Goal: Complete application form

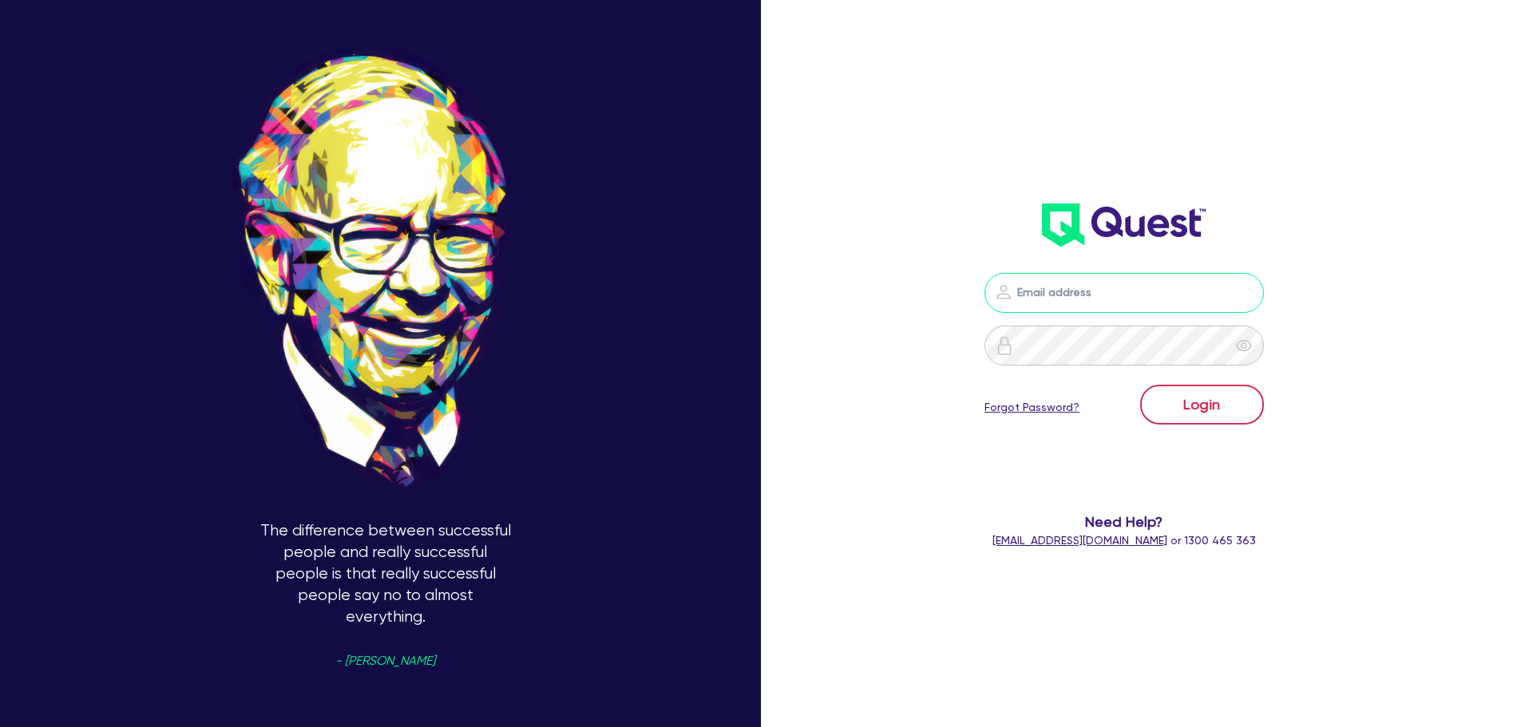
type input "[PERSON_NAME][EMAIL_ADDRESS][DOMAIN_NAME]"
click at [1209, 403] on button "Login" at bounding box center [1202, 405] width 124 height 40
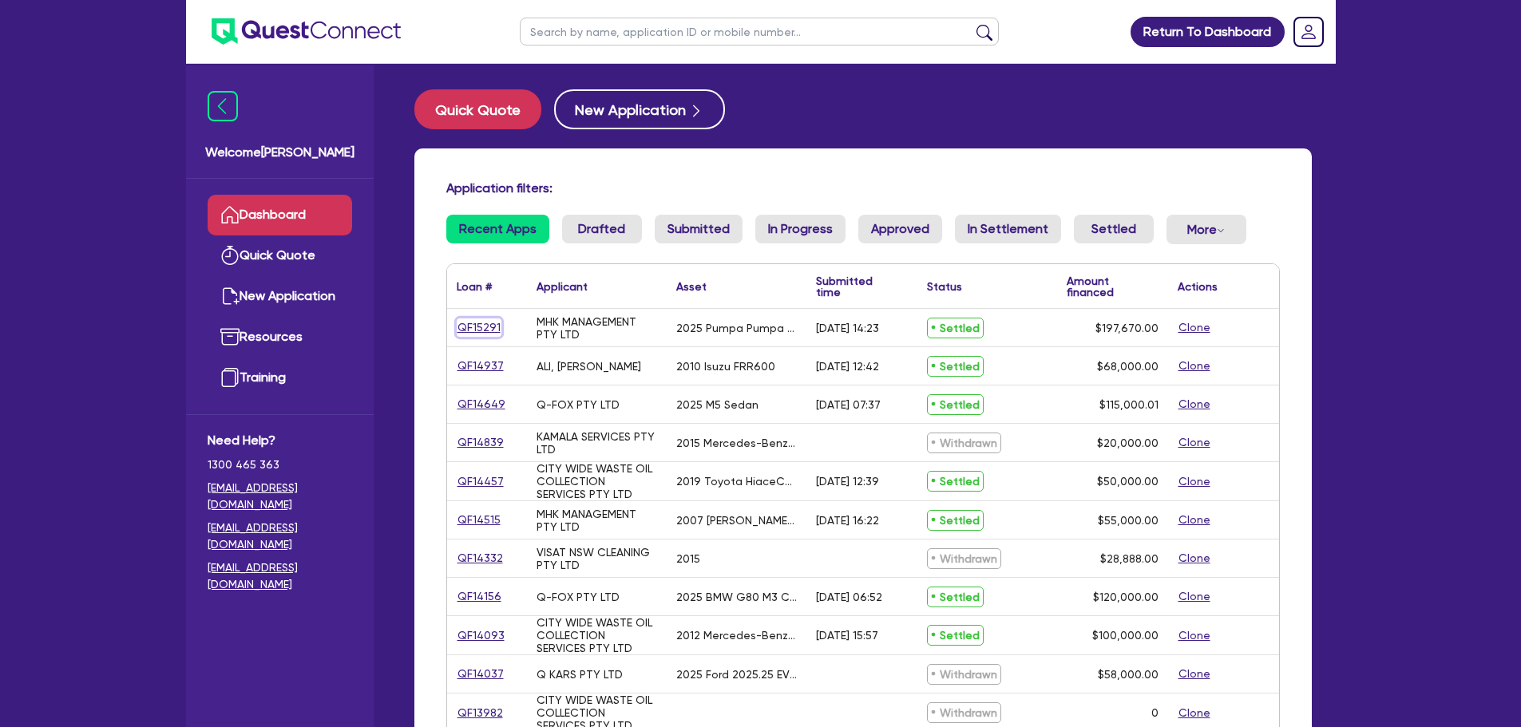
click at [479, 331] on link "QF15291" at bounding box center [479, 328] width 45 height 18
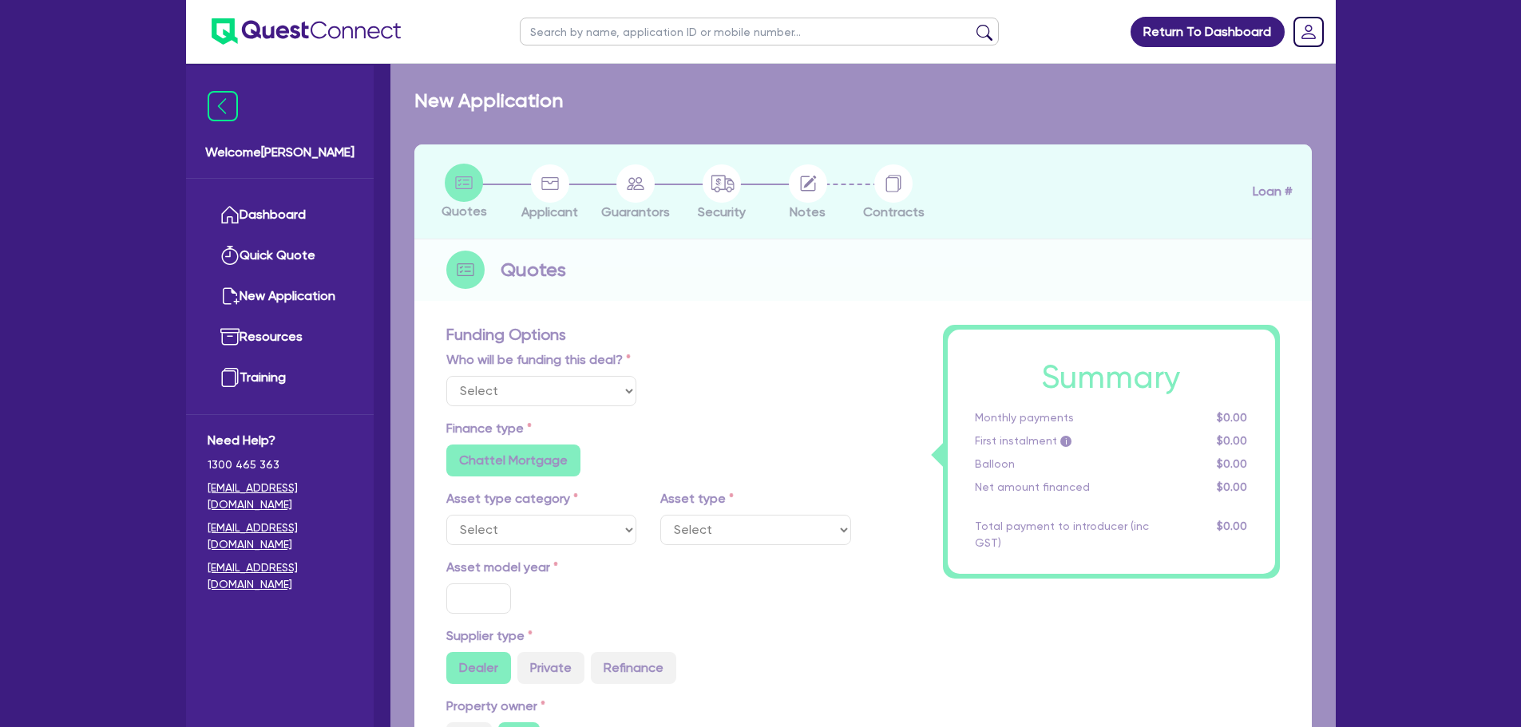
select select "Other"
select select "PRIMARY_ASSETS"
type input "2025"
radio input "true"
type input "197,670"
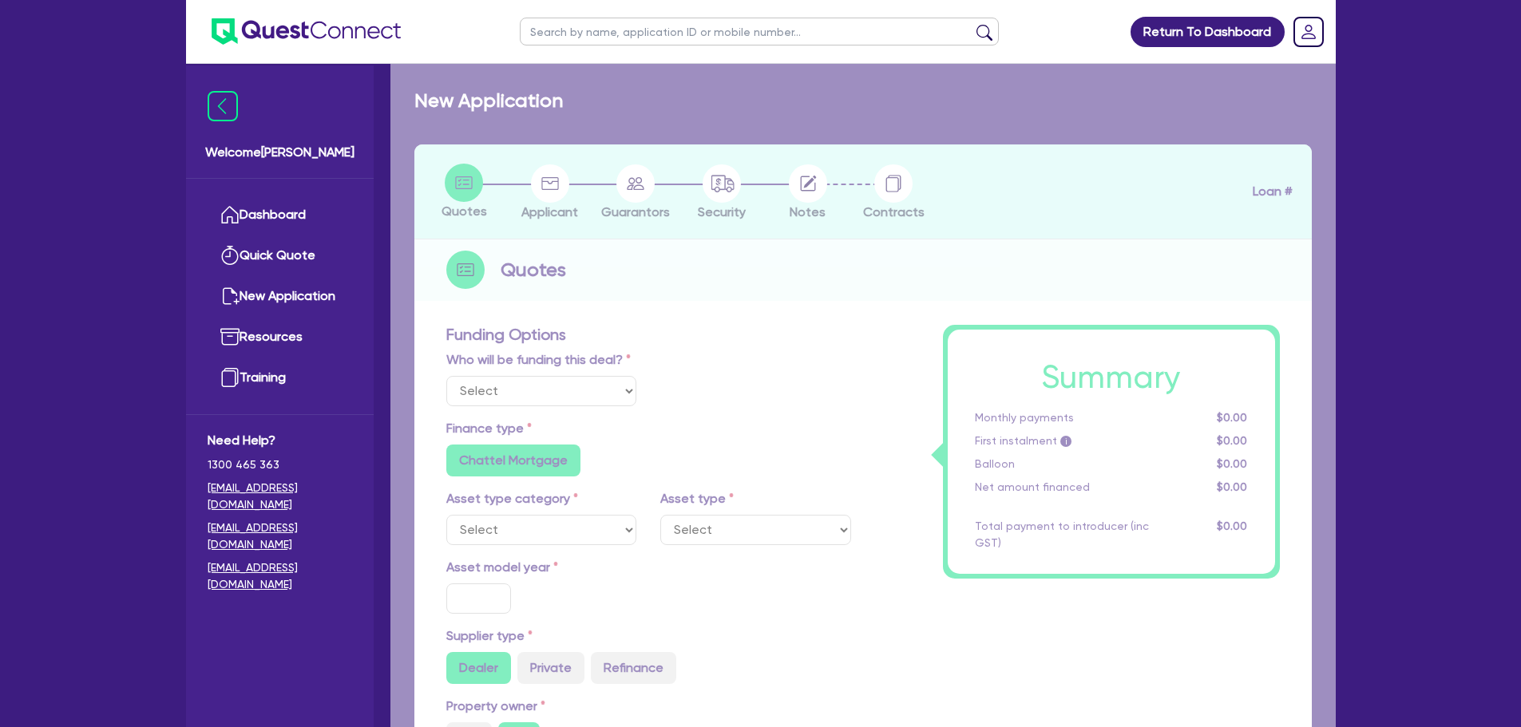
type input "30"
type input "59,301"
type input "4"
type input "7,906.8"
type input "6.95"
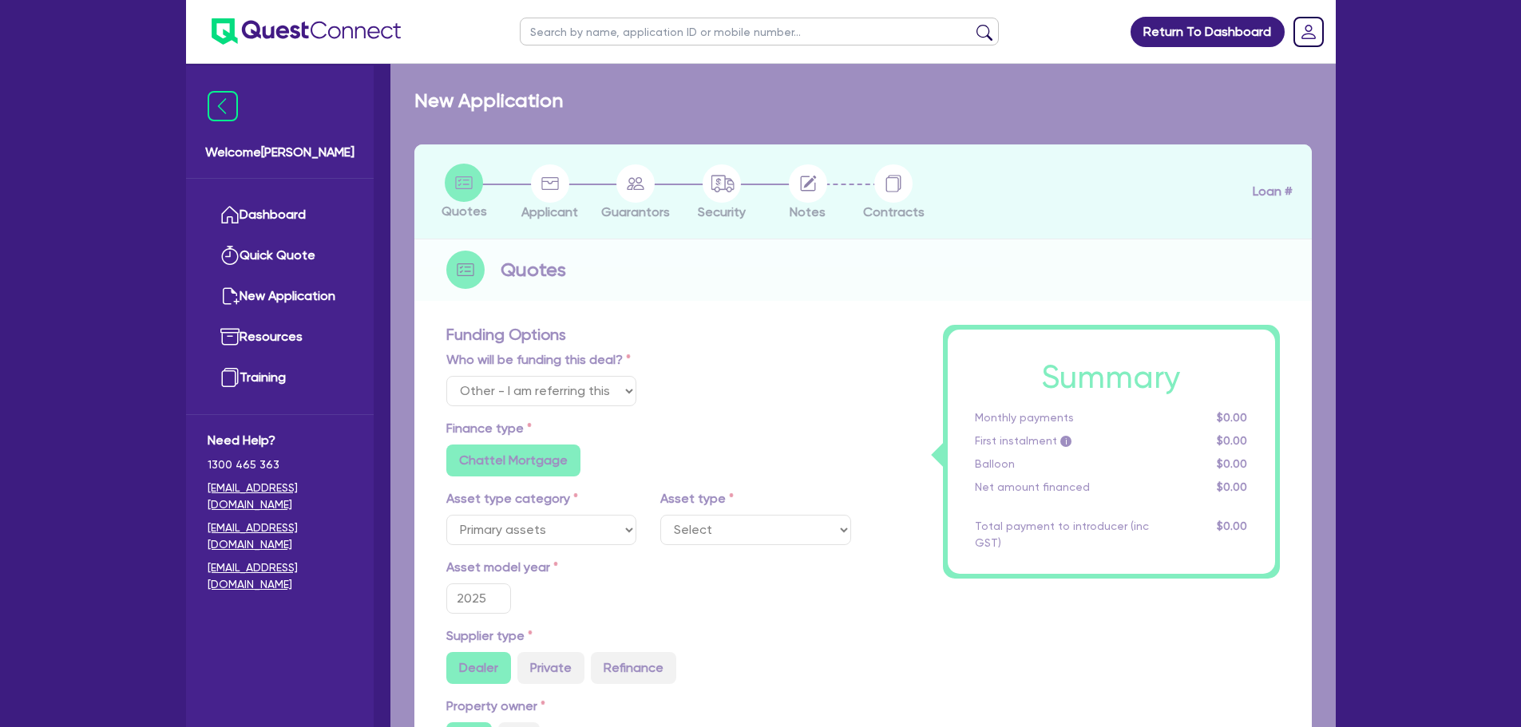
select select "TRAILERS"
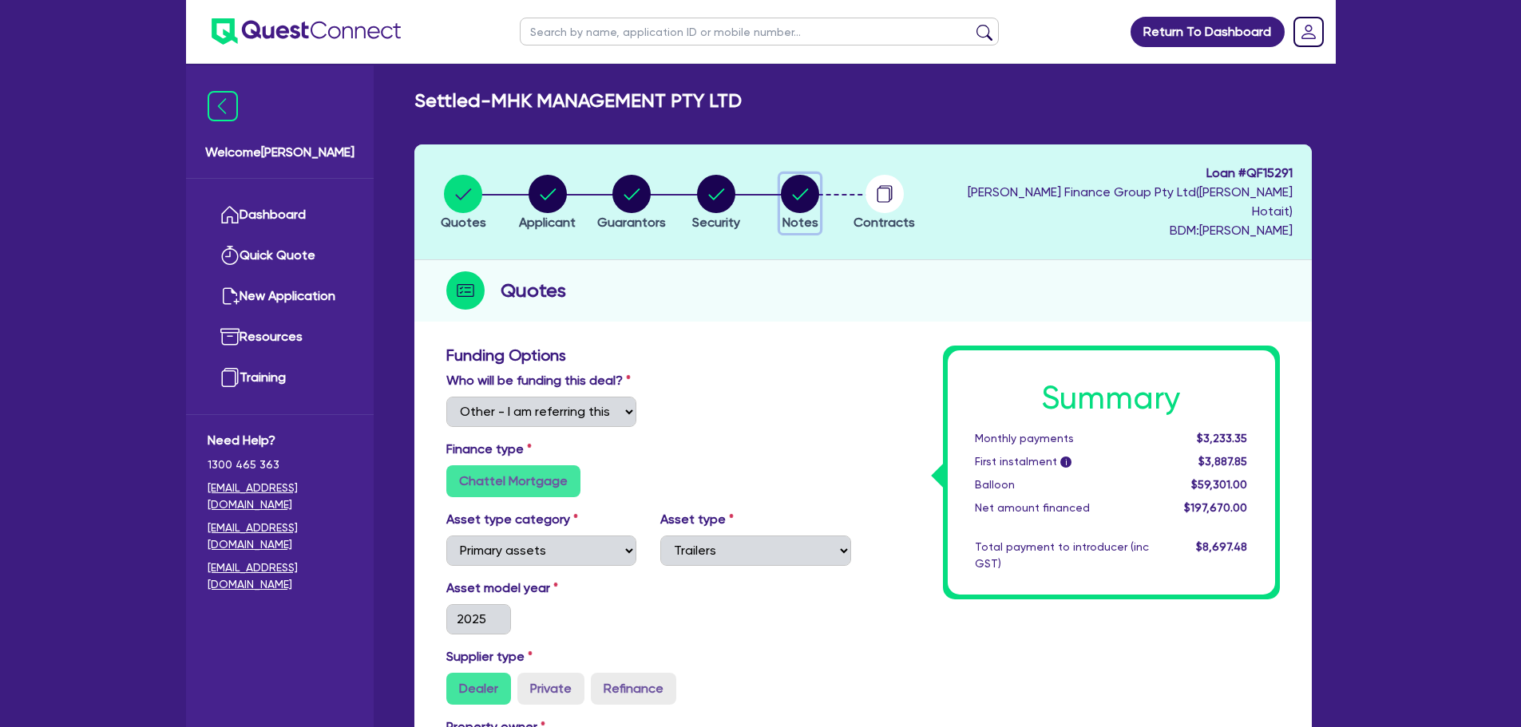
click at [796, 184] on circle "button" at bounding box center [800, 194] width 38 height 38
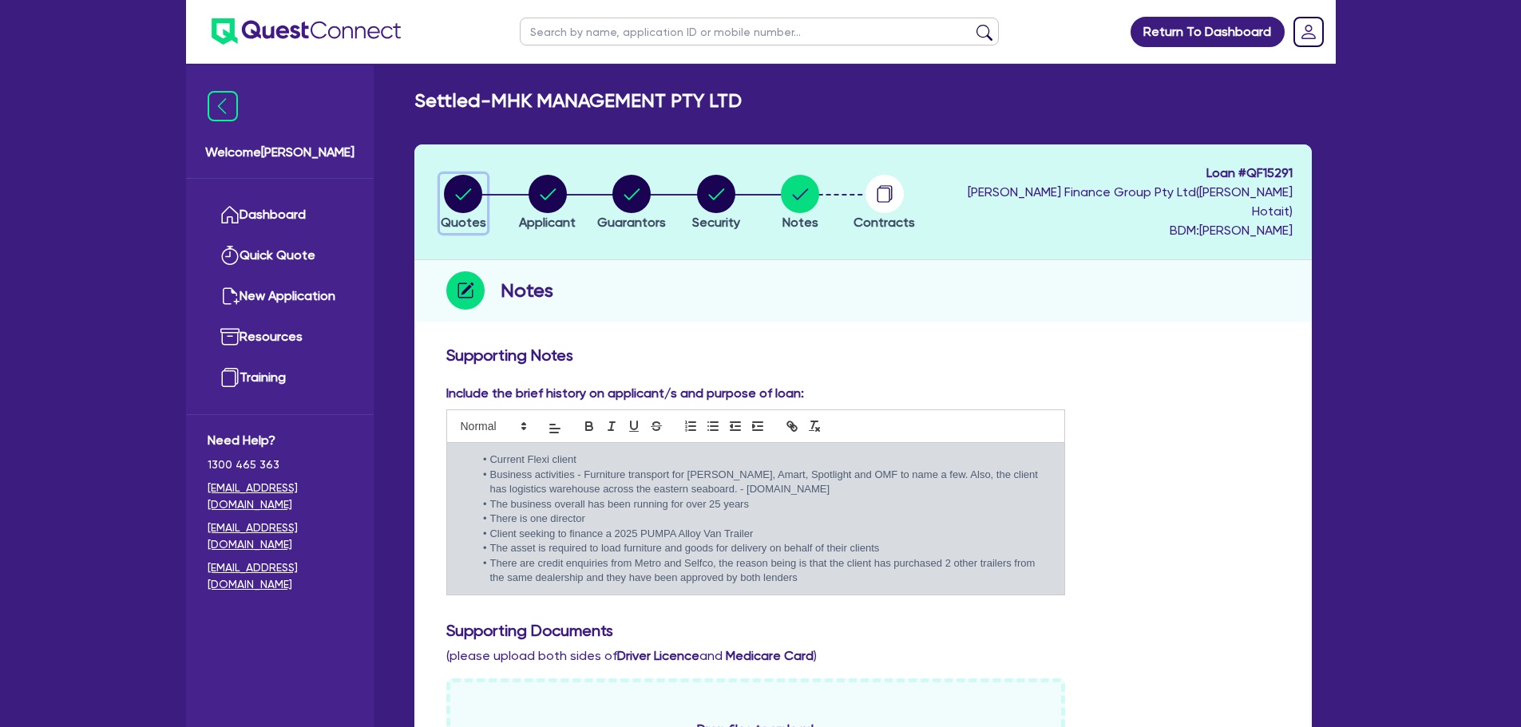
click at [469, 180] on circle "button" at bounding box center [463, 194] width 38 height 38
select select "Other"
select select "PRIMARY_ASSETS"
select select "TRAILERS"
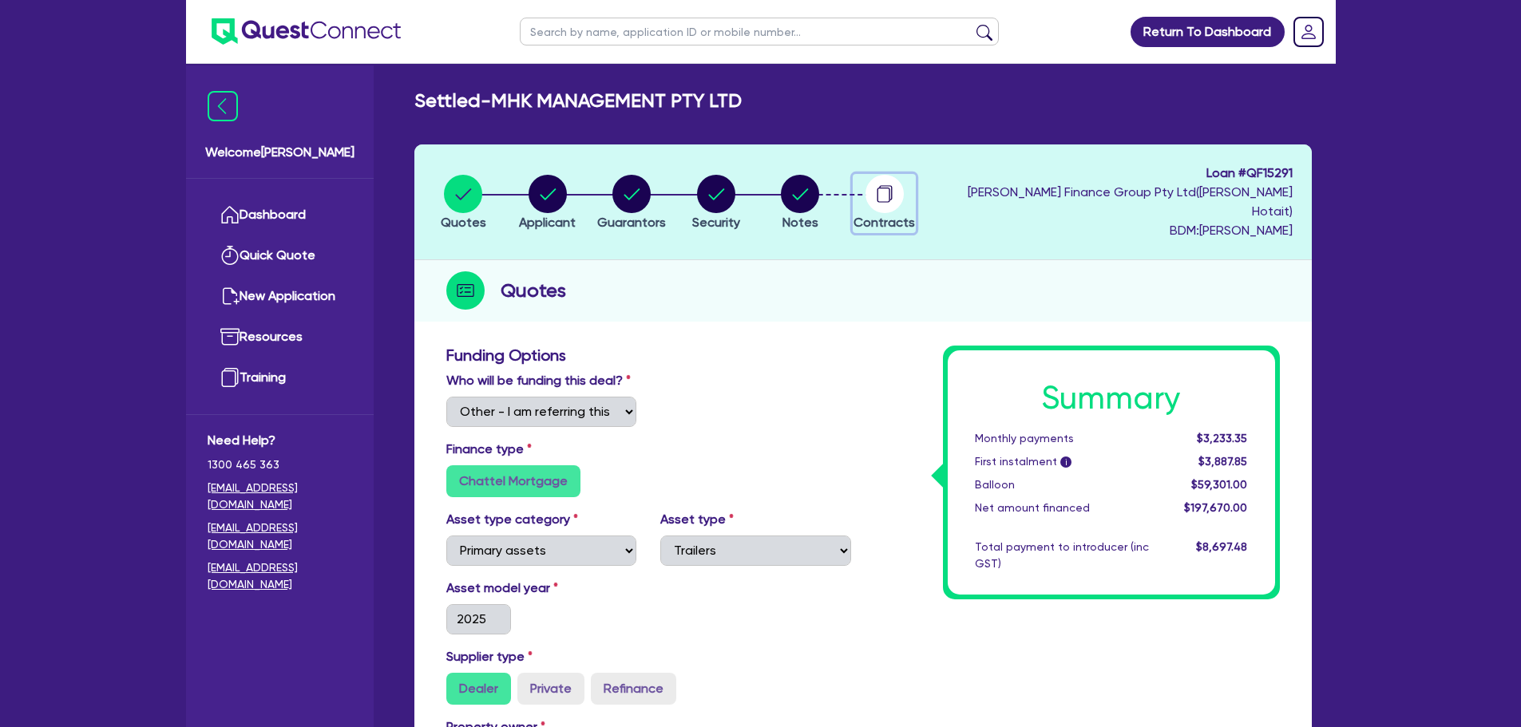
click at [889, 188] on circle "button" at bounding box center [885, 194] width 38 height 38
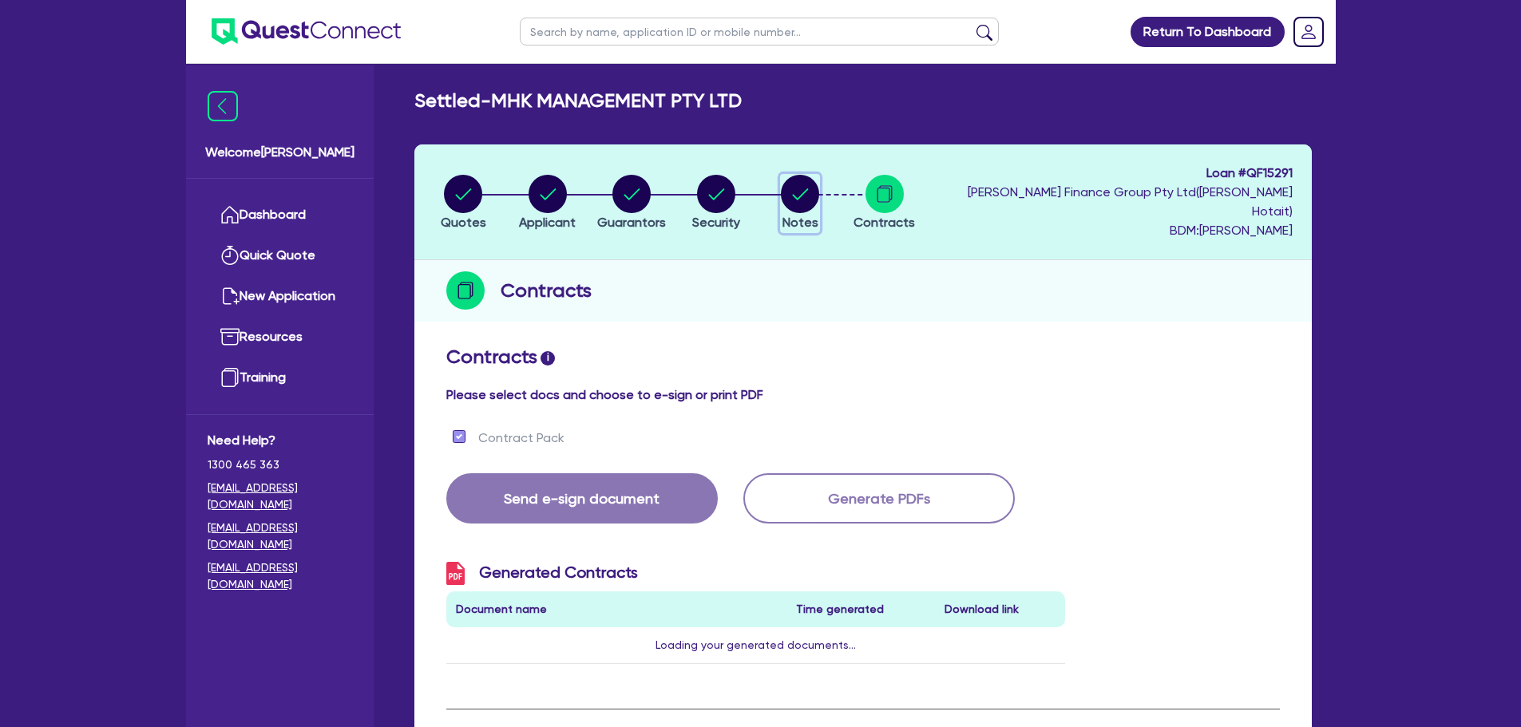
click at [804, 184] on circle "button" at bounding box center [800, 194] width 38 height 38
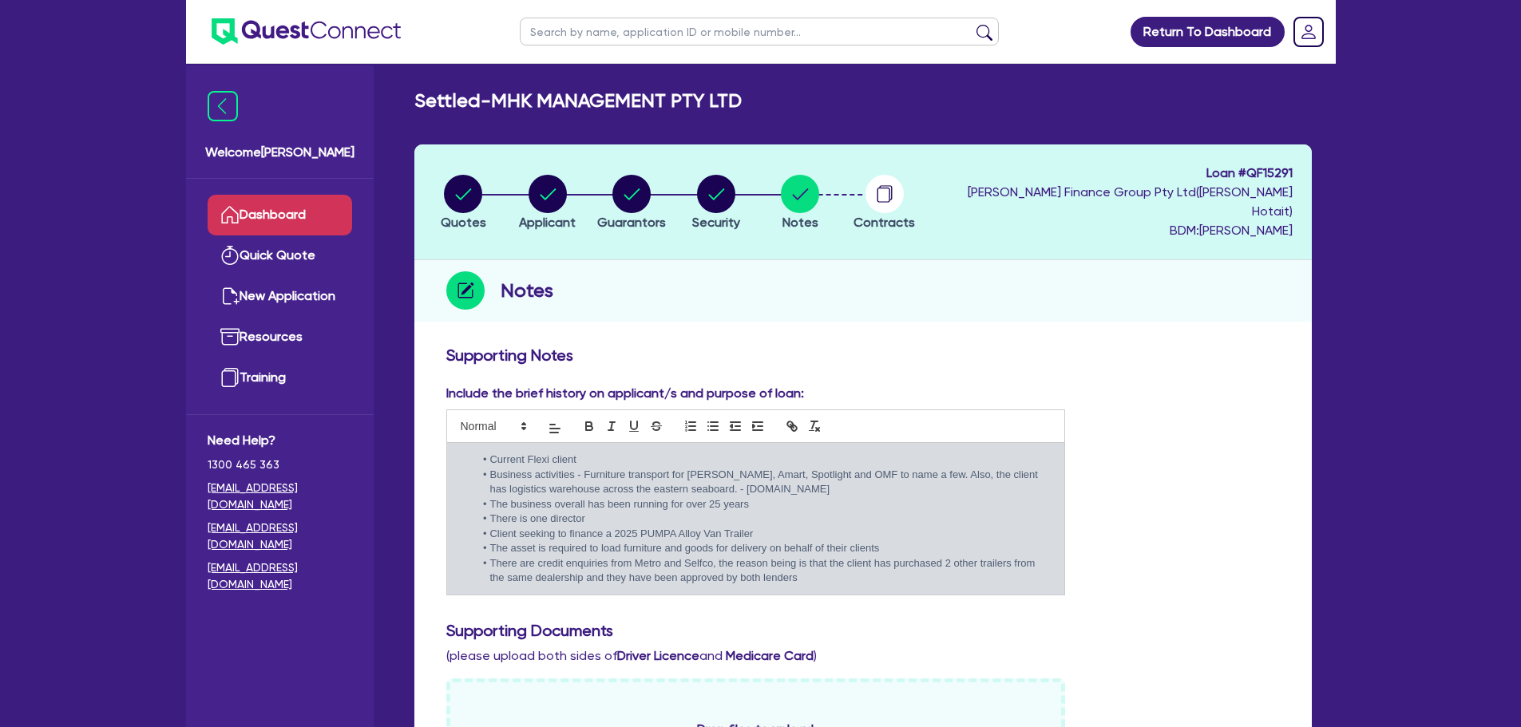
click at [253, 215] on link "Dashboard" at bounding box center [280, 215] width 145 height 41
